Goal: Task Accomplishment & Management: Manage account settings

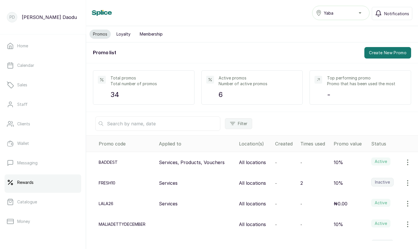
click at [360, 162] on div "10%" at bounding box center [350, 162] width 33 height 7
click at [209, 165] on p "Services, Products, Vouchers" at bounding box center [192, 162] width 66 height 7
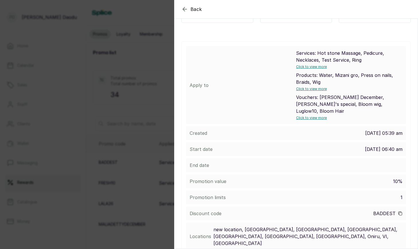
scroll to position [97, 0]
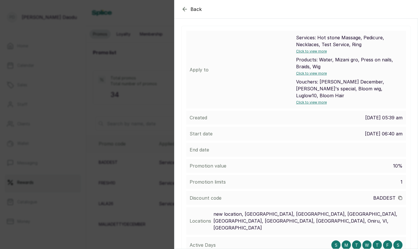
click at [152, 130] on div "Back Promo Promo details Find information about promo here Edit promo Total sal…" at bounding box center [209, 124] width 418 height 249
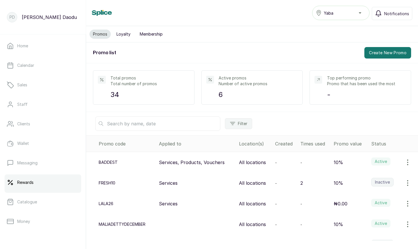
click at [404, 164] on button "button" at bounding box center [408, 162] width 16 height 11
click at [379, 182] on div "Edit Delete Duplicate View" at bounding box center [383, 195] width 64 height 50
click at [379, 179] on span "Edit" at bounding box center [383, 178] width 55 height 7
select select "percentage"
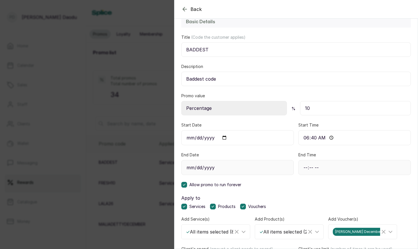
scroll to position [55, 0]
click at [184, 183] on icon at bounding box center [184, 184] width 3 height 3
click at [221, 167] on input "End Date" at bounding box center [237, 167] width 112 height 15
type input "2025-12-31"
click at [322, 168] on input "End Time" at bounding box center [354, 167] width 112 height 15
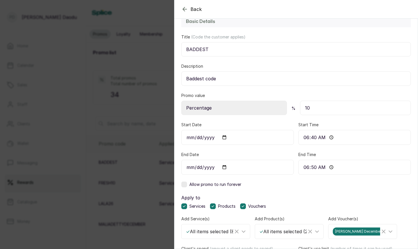
type input "06:50"
click at [366, 193] on div "Basic Details Title (Code the customer applies) baddest Description Baddest cod…" at bounding box center [295, 167] width 243 height 320
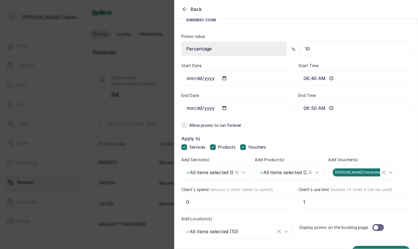
scroll to position [157, 0]
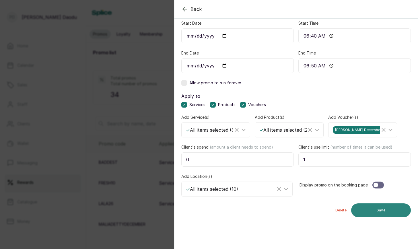
click at [380, 214] on button "Save" at bounding box center [381, 210] width 60 height 14
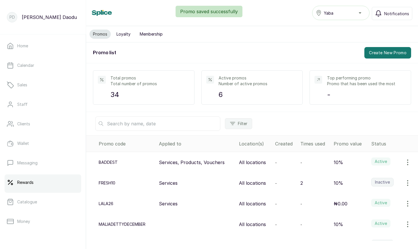
click at [408, 164] on icon "button" at bounding box center [407, 162] width 7 height 7
click at [390, 179] on span "Edit" at bounding box center [383, 178] width 55 height 7
select select "percentage"
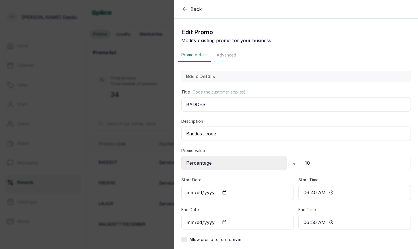
click at [229, 55] on button "Advanced" at bounding box center [226, 54] width 26 height 13
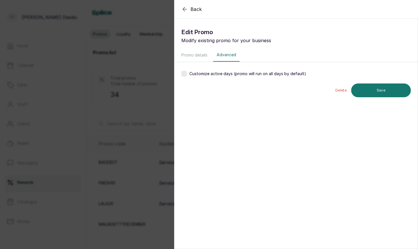
click at [197, 56] on button "Promo details" at bounding box center [194, 54] width 33 height 13
select select "percentage"
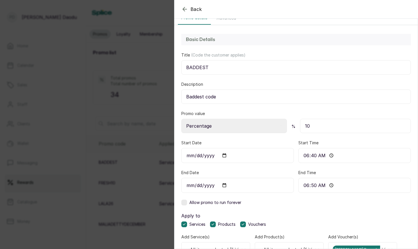
scroll to position [39, 0]
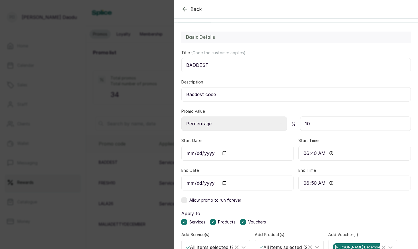
click at [162, 105] on div "Back Edit Promo Modify existing promo for your business Promo details Advanced …" at bounding box center [209, 124] width 418 height 249
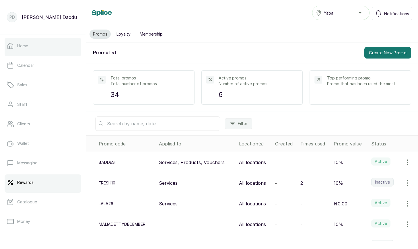
click at [30, 50] on link "Home" at bounding box center [43, 46] width 77 height 16
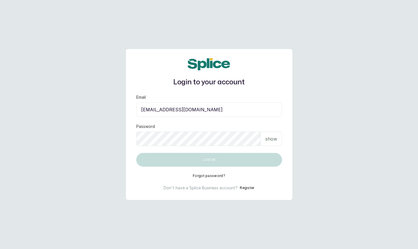
click at [243, 113] on input "jesseabuaja@gmail.com" at bounding box center [209, 109] width 146 height 14
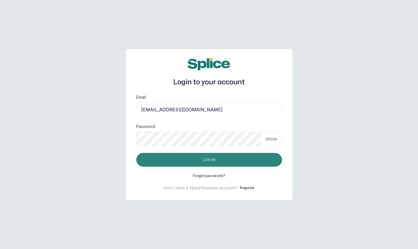
type input "layo@withsplice.com"
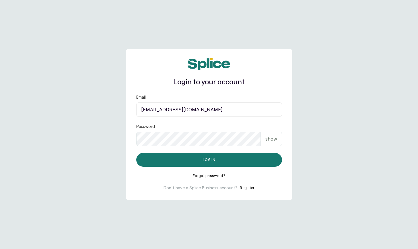
click at [276, 137] on p "show" at bounding box center [271, 138] width 12 height 7
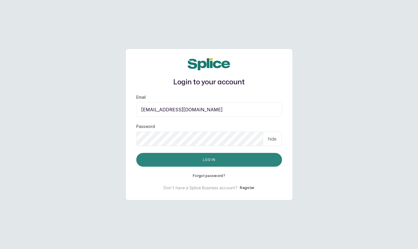
click at [182, 158] on button "Log in" at bounding box center [209, 160] width 146 height 14
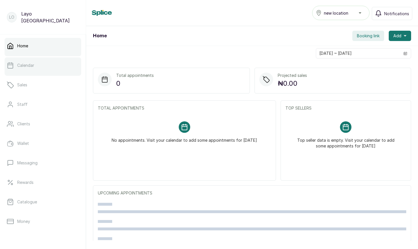
click at [58, 67] on link "Calendar" at bounding box center [43, 65] width 77 height 16
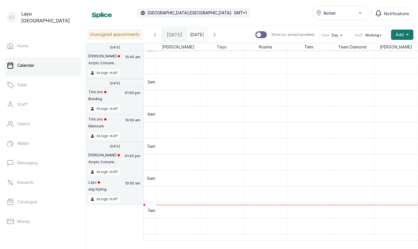
click at [357, 13] on div "Ikotun" at bounding box center [341, 12] width 50 height 7
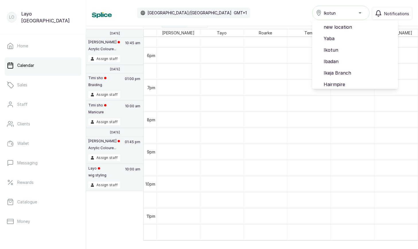
scroll to position [483, 0]
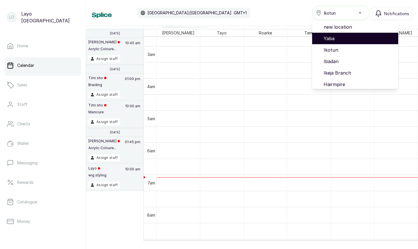
click at [341, 41] on span "Yaba" at bounding box center [359, 38] width 70 height 7
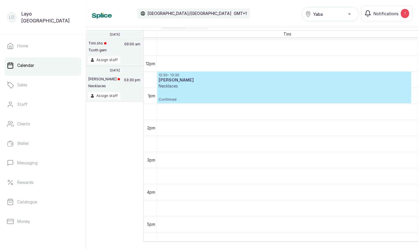
scroll to position [77, 0]
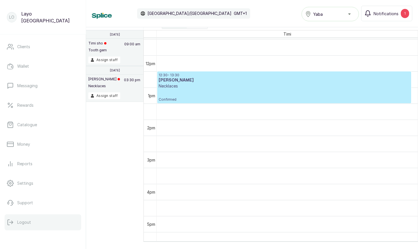
click at [35, 221] on button "Logout" at bounding box center [43, 222] width 77 height 16
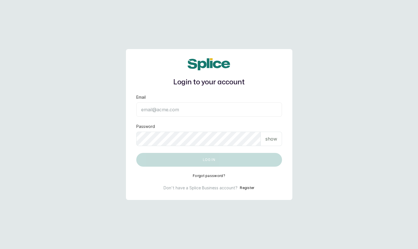
type input "layo@withsplice.com"
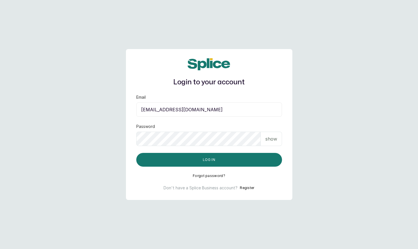
click at [268, 140] on p "show" at bounding box center [271, 138] width 12 height 7
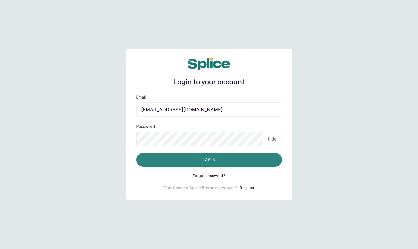
click at [244, 158] on button "Log in" at bounding box center [209, 160] width 146 height 14
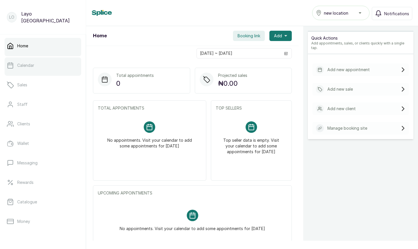
click at [35, 62] on link "Calendar" at bounding box center [43, 65] width 77 height 16
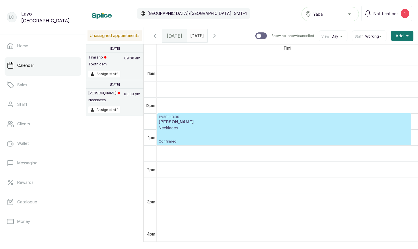
scroll to position [370, 0]
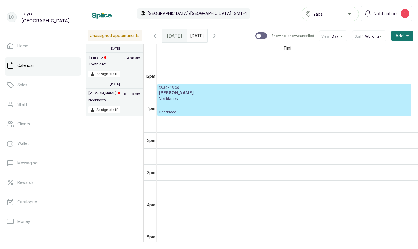
click at [312, 102] on p "Confirmed" at bounding box center [284, 108] width 251 height 13
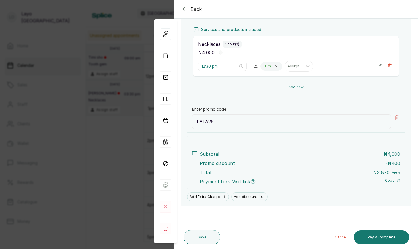
scroll to position [83, 0]
click at [129, 186] on div "Back Appointment Details Edit appointment 💻 Booked Online Make changes to appoi…" at bounding box center [209, 124] width 418 height 249
